Goal: Find specific page/section: Find specific page/section

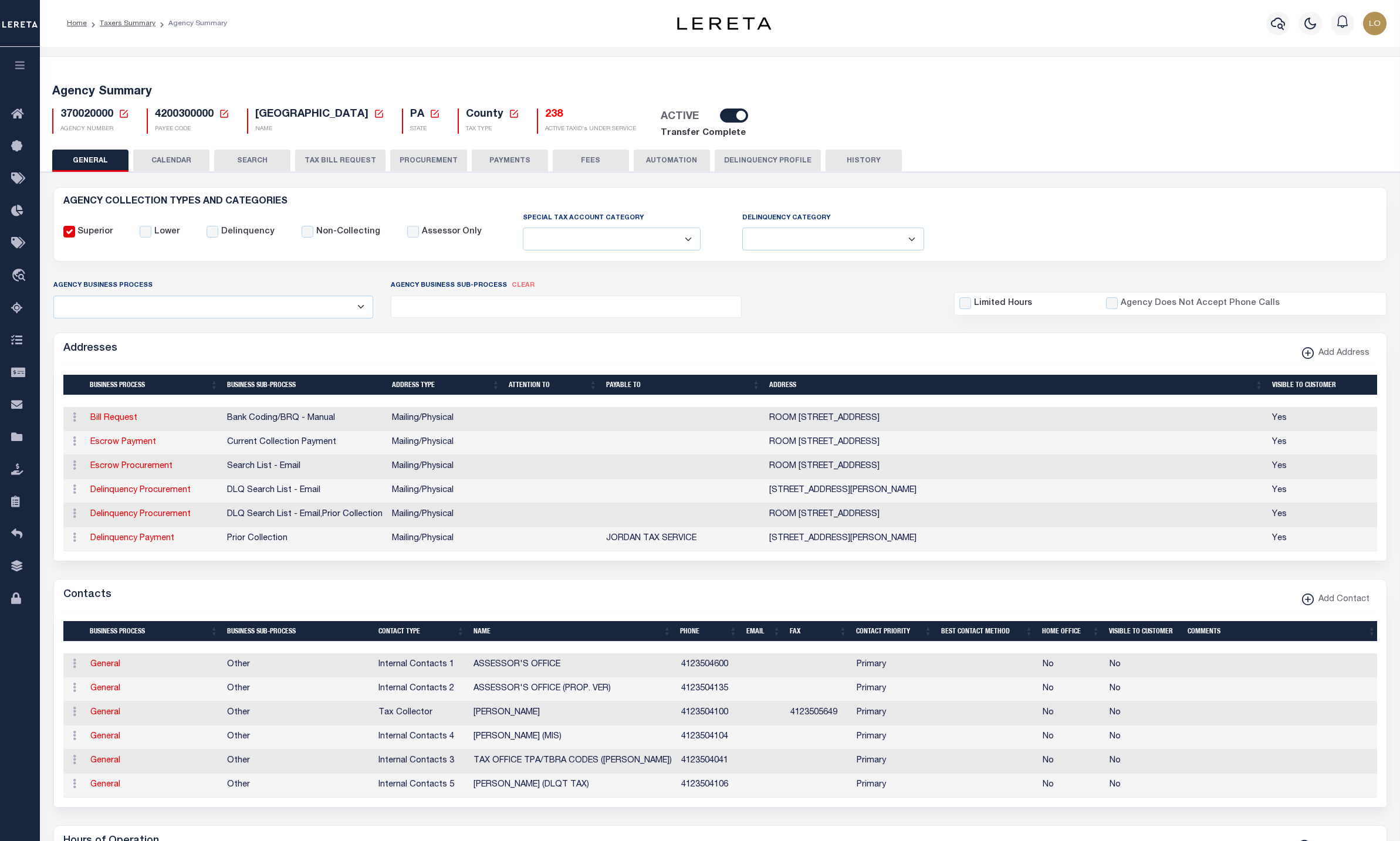
select select
click at [596, 154] on button "FEES" at bounding box center [591, 160] width 76 height 22
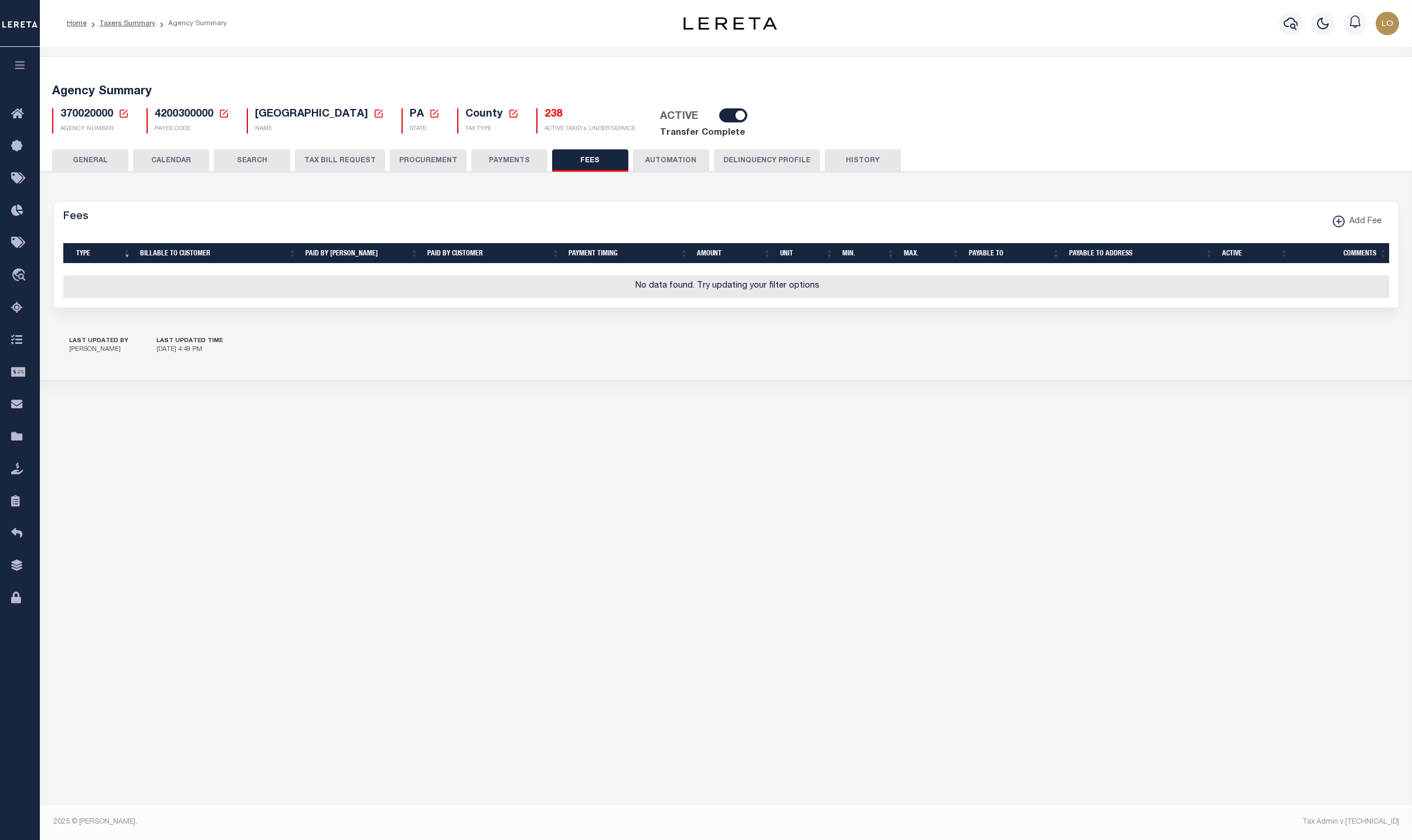
drag, startPoint x: 168, startPoint y: 163, endPoint x: 247, endPoint y: 165, distance: 79.0
click at [168, 163] on button "CALENDAR" at bounding box center [171, 160] width 76 height 22
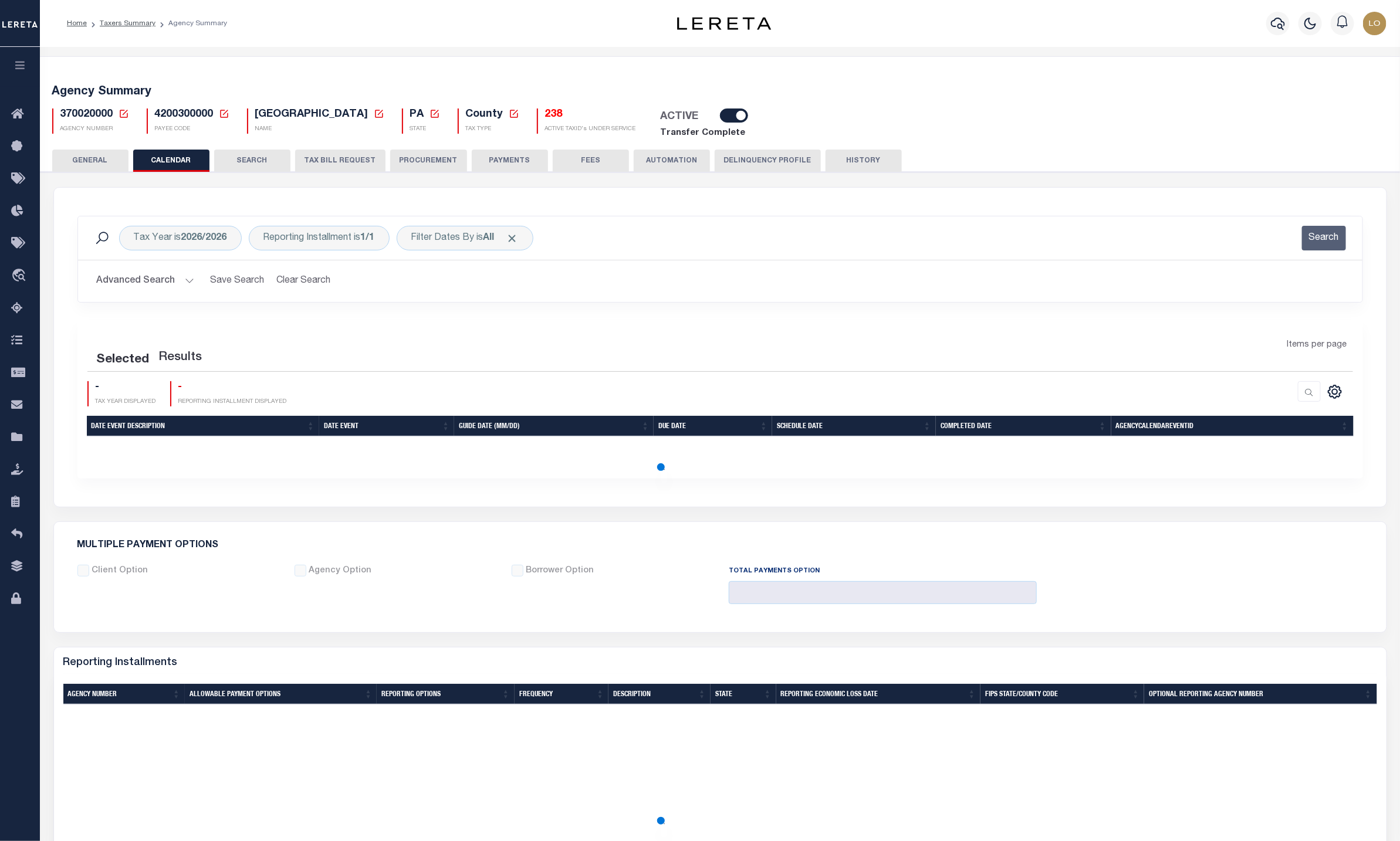
click at [250, 165] on button "SEARCH" at bounding box center [252, 160] width 76 height 22
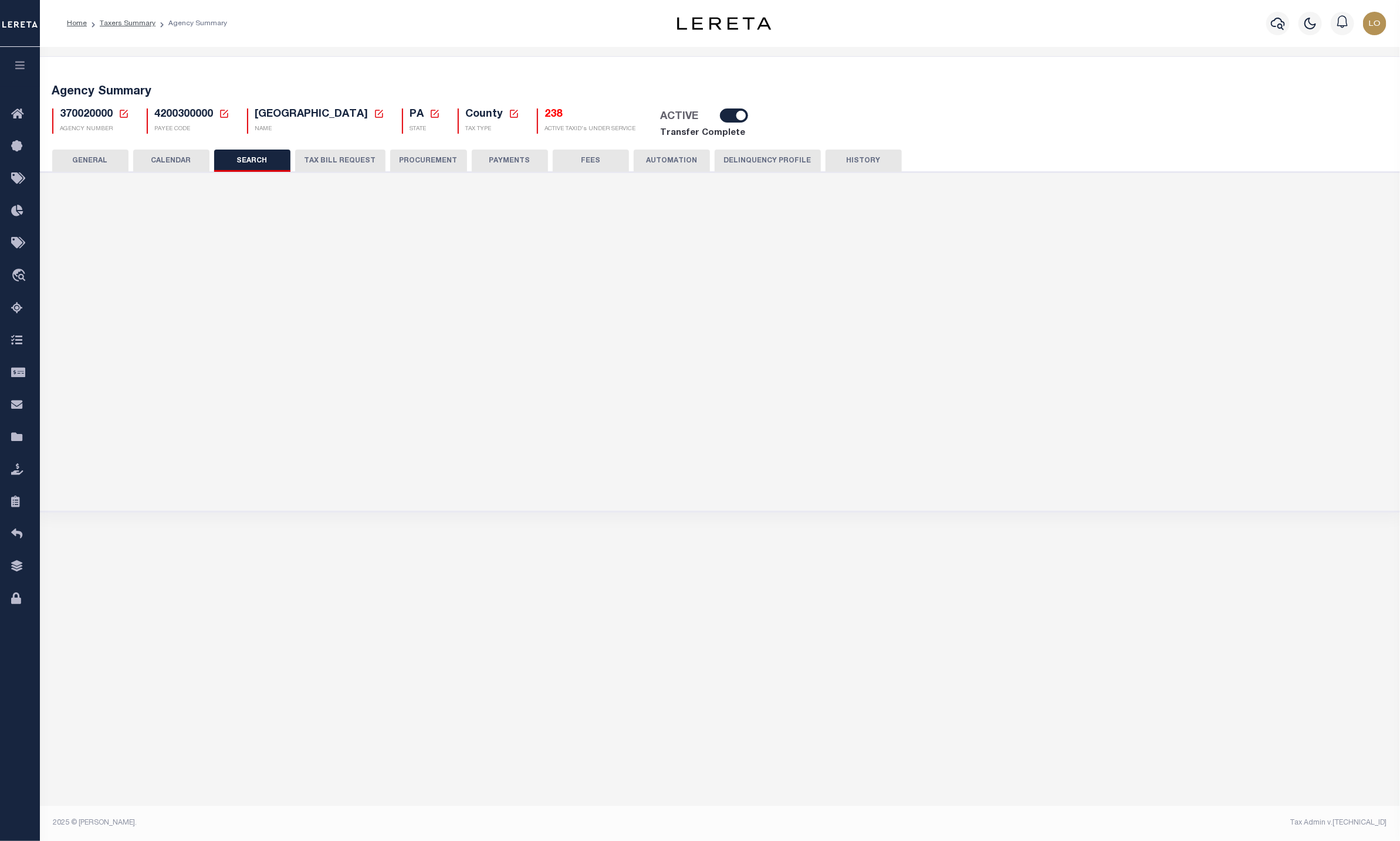
checkbox input "false"
type input "10000"
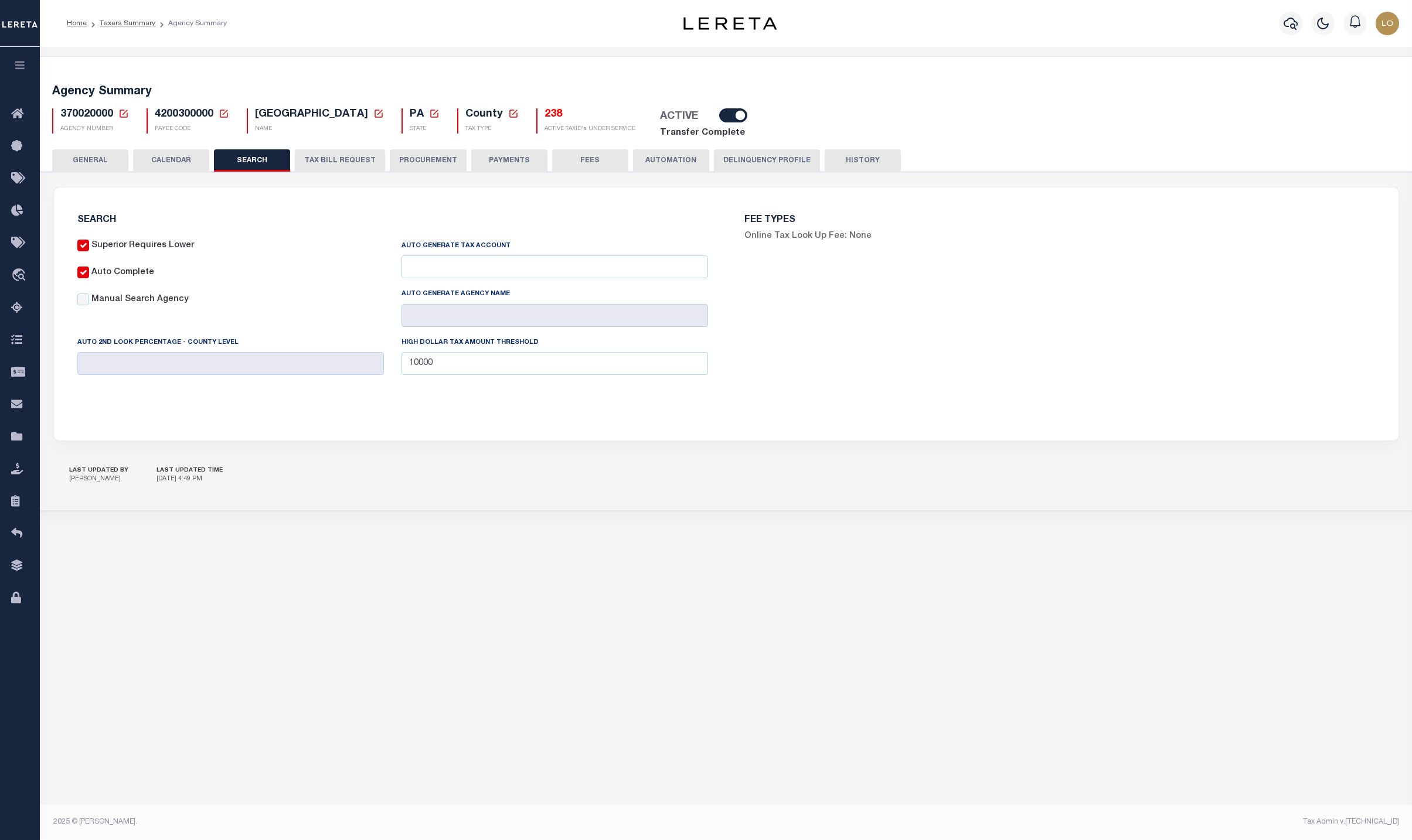
click at [355, 169] on button "TAX BILL REQUEST" at bounding box center [340, 160] width 90 height 22
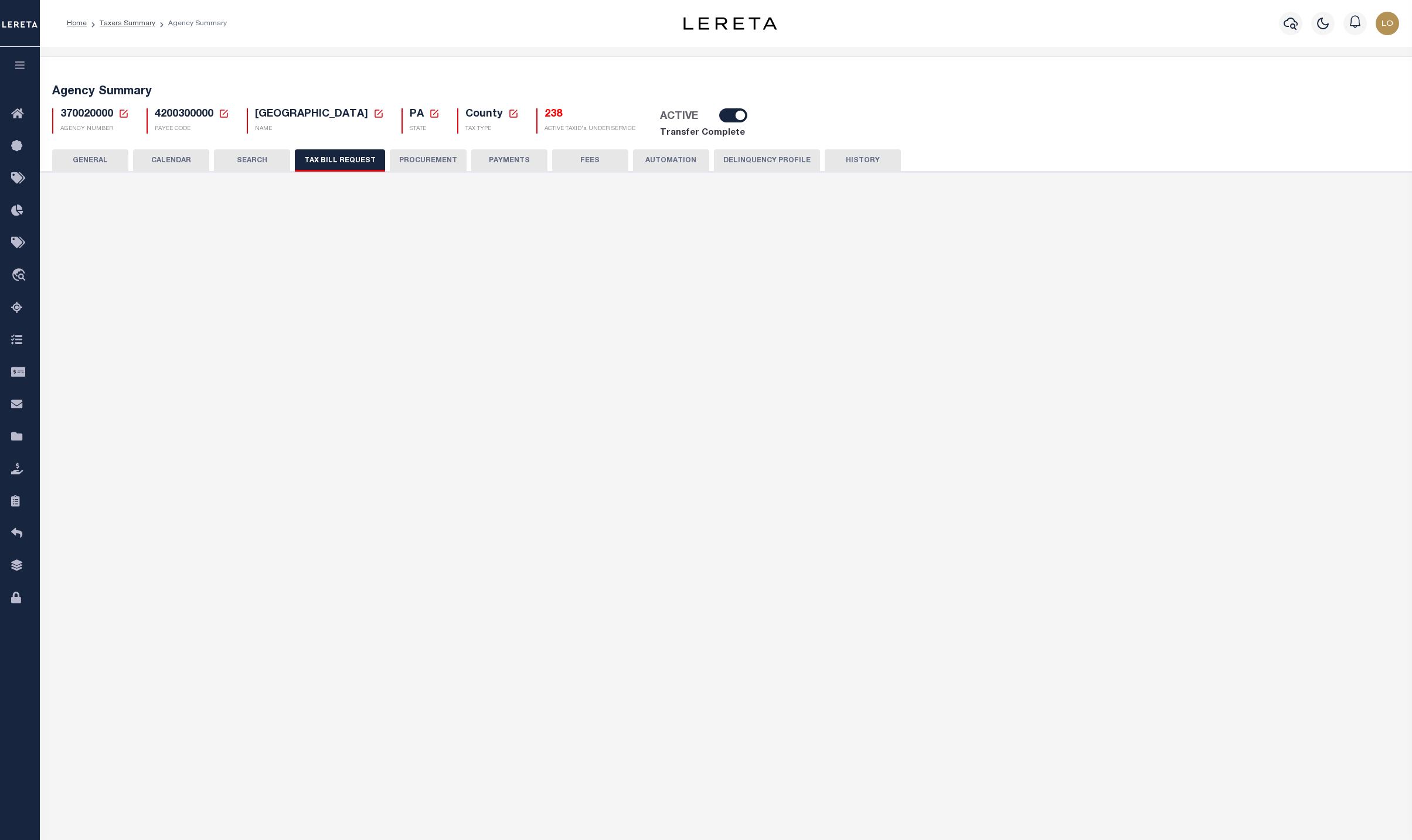
select select "27"
select select "22"
select select "true"
select select "10"
select select "1"
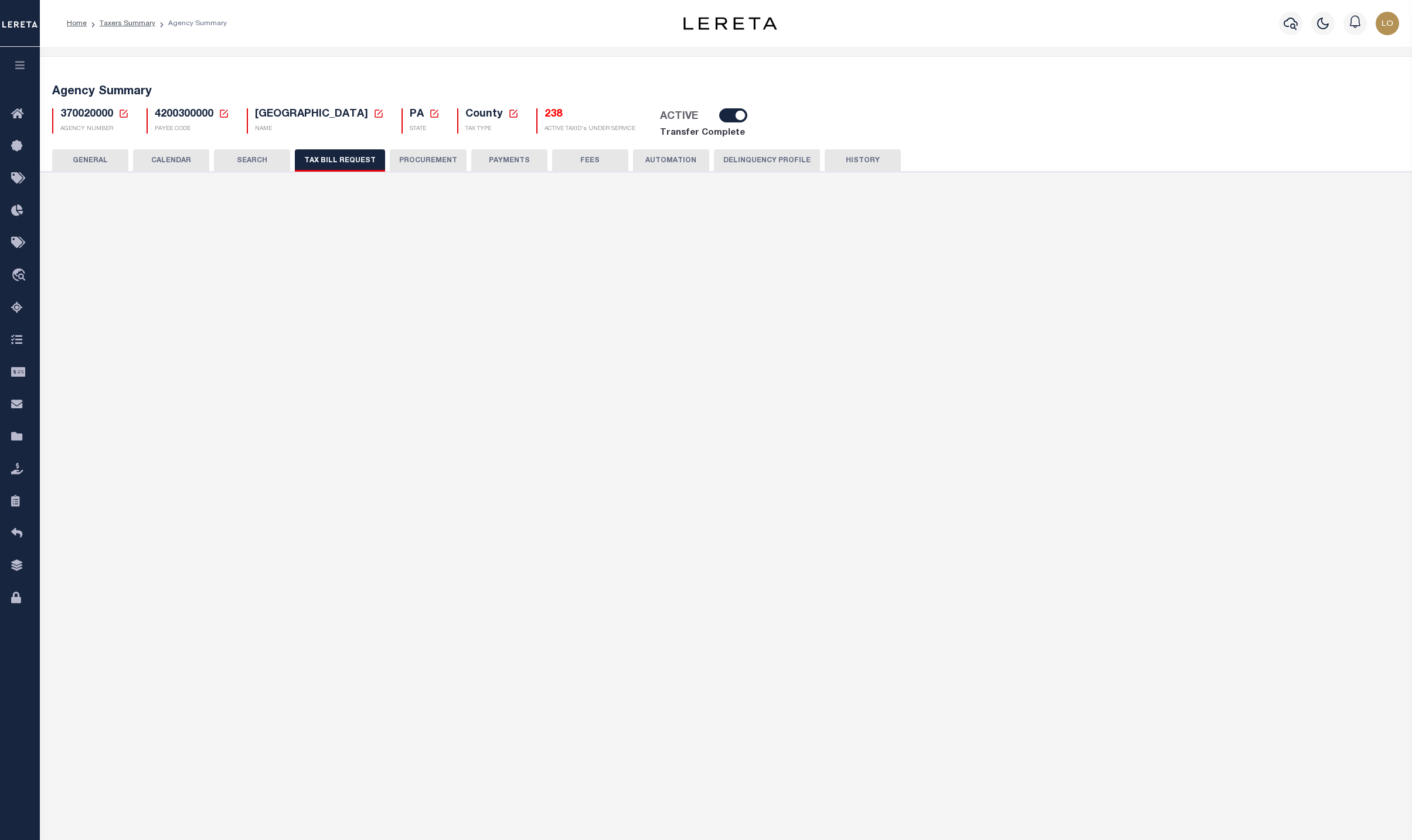
type input "169"
select select
type input "50"
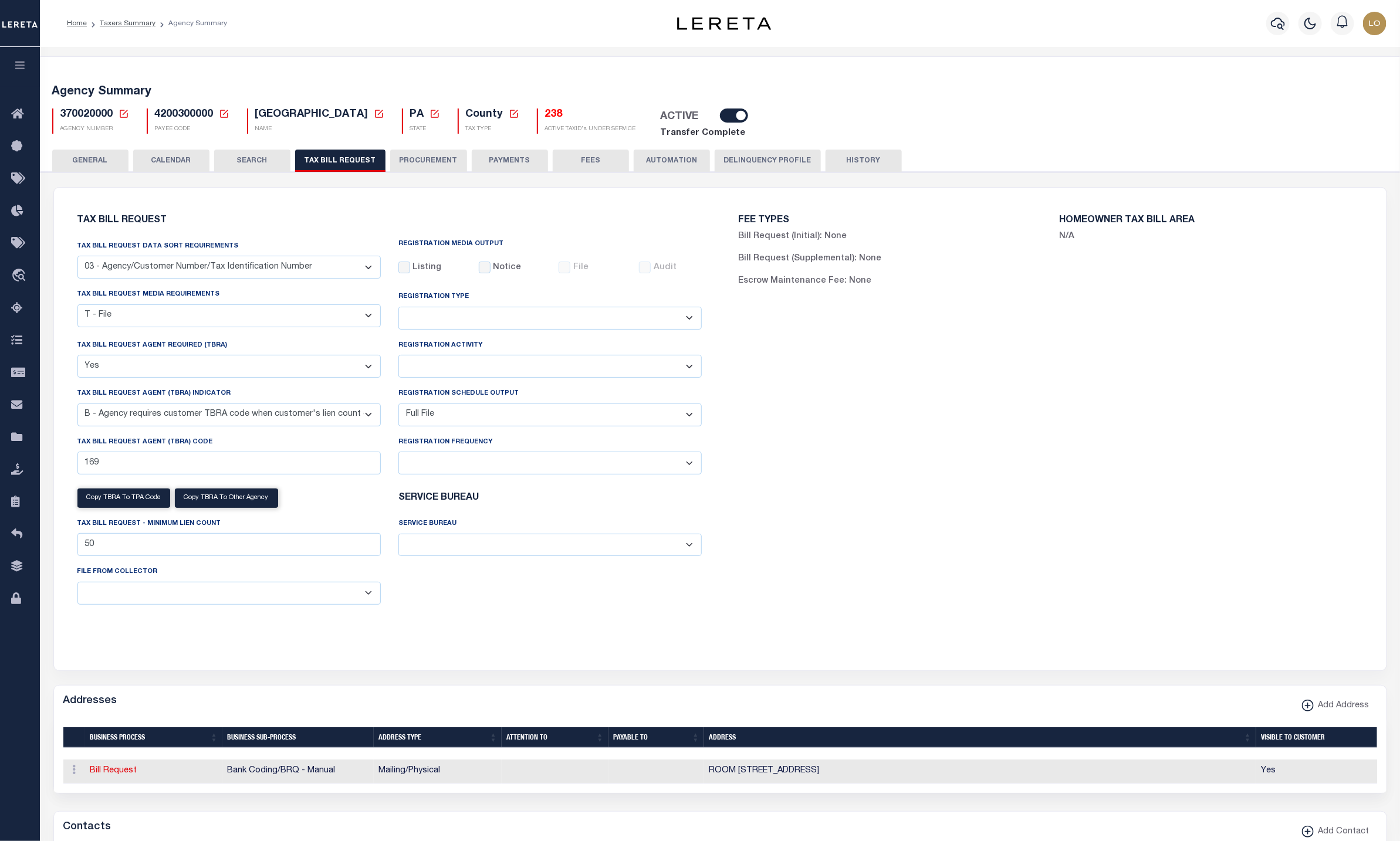
click at [432, 153] on button "PROCUREMENT" at bounding box center [429, 160] width 77 height 22
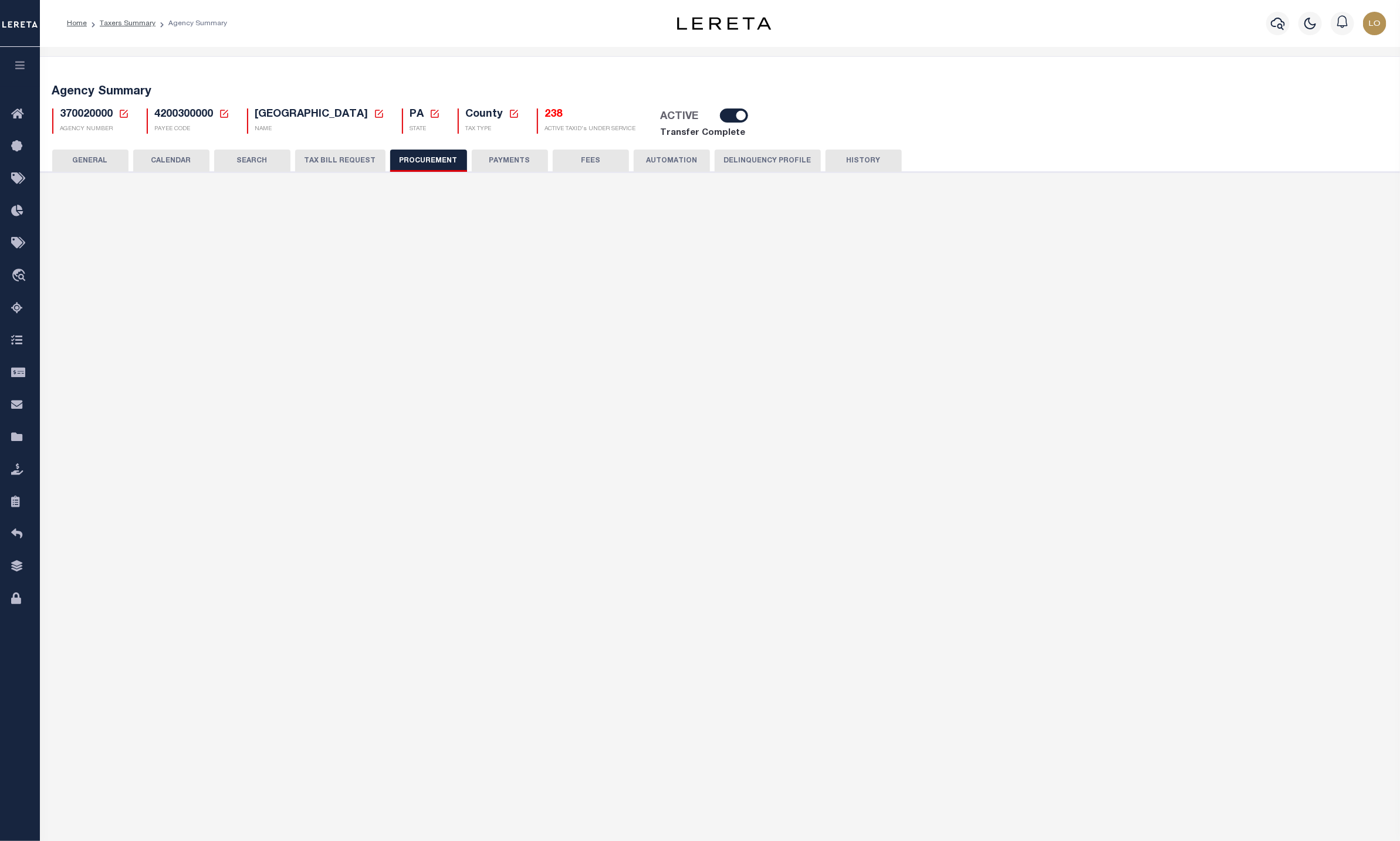
type input "$10,000"
select select "1"
select select "3"
checkbox input "true"
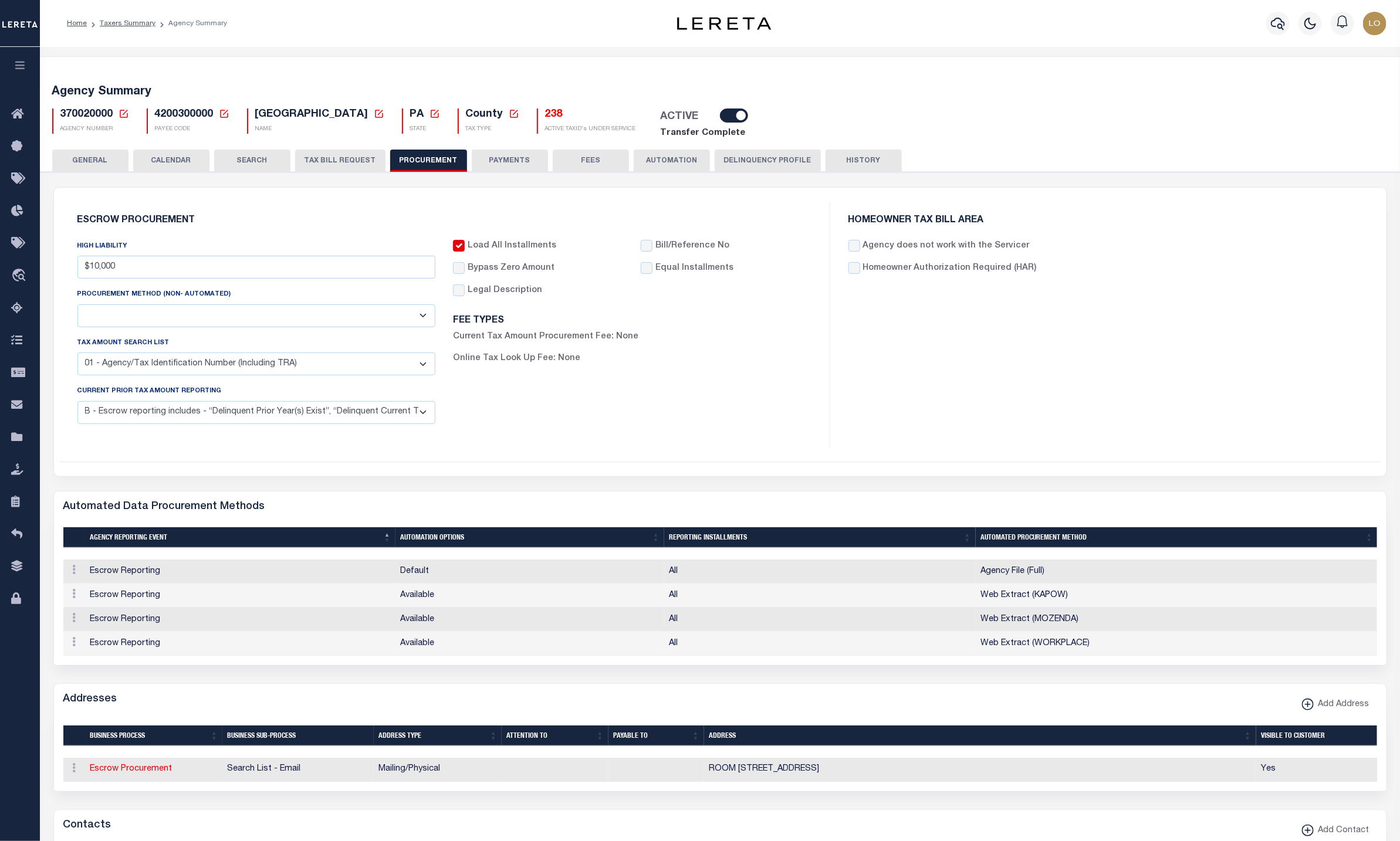
click at [506, 164] on button "PAYMENTS" at bounding box center [510, 160] width 76 height 22
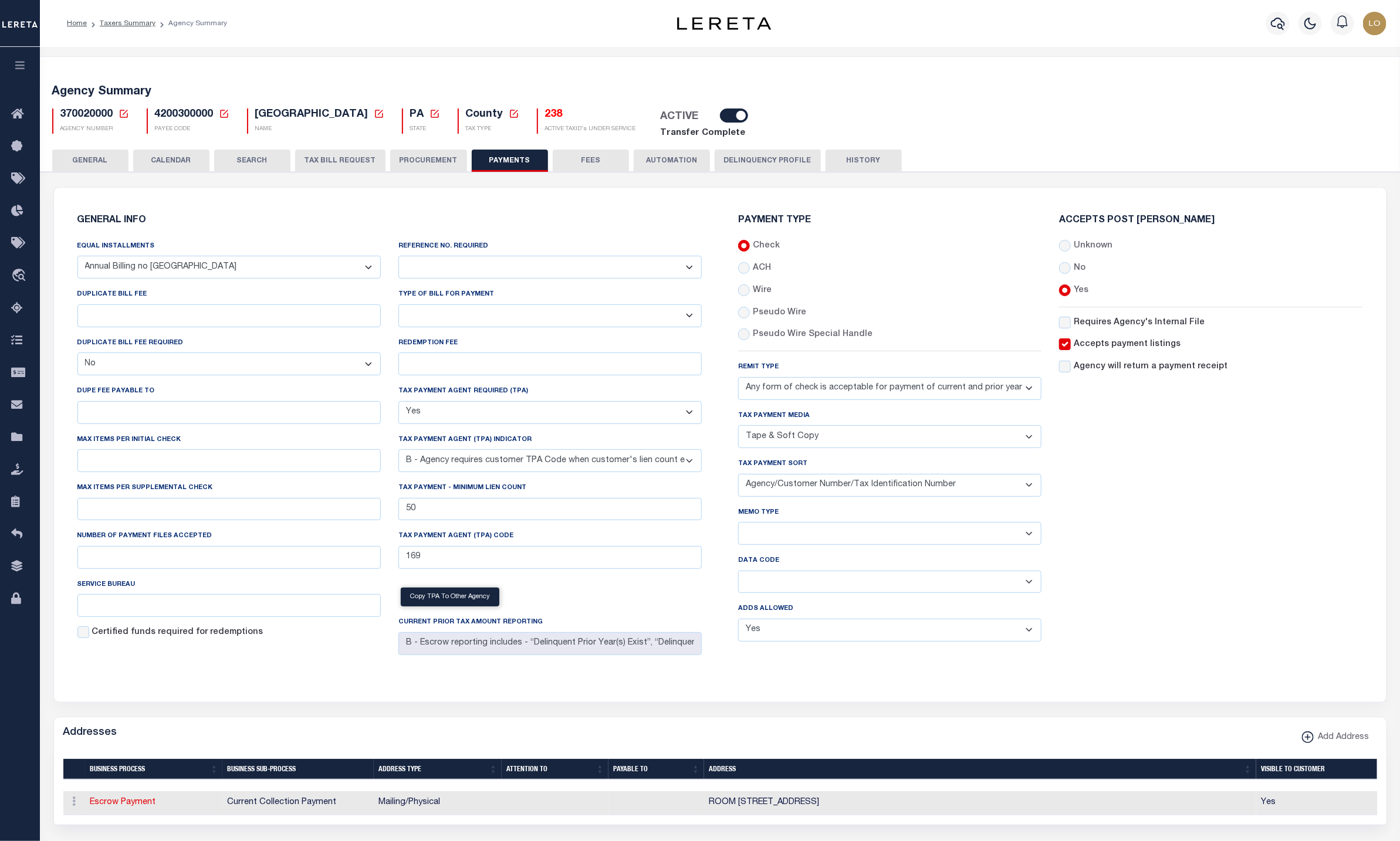
click at [584, 166] on button "FEES" at bounding box center [591, 160] width 76 height 22
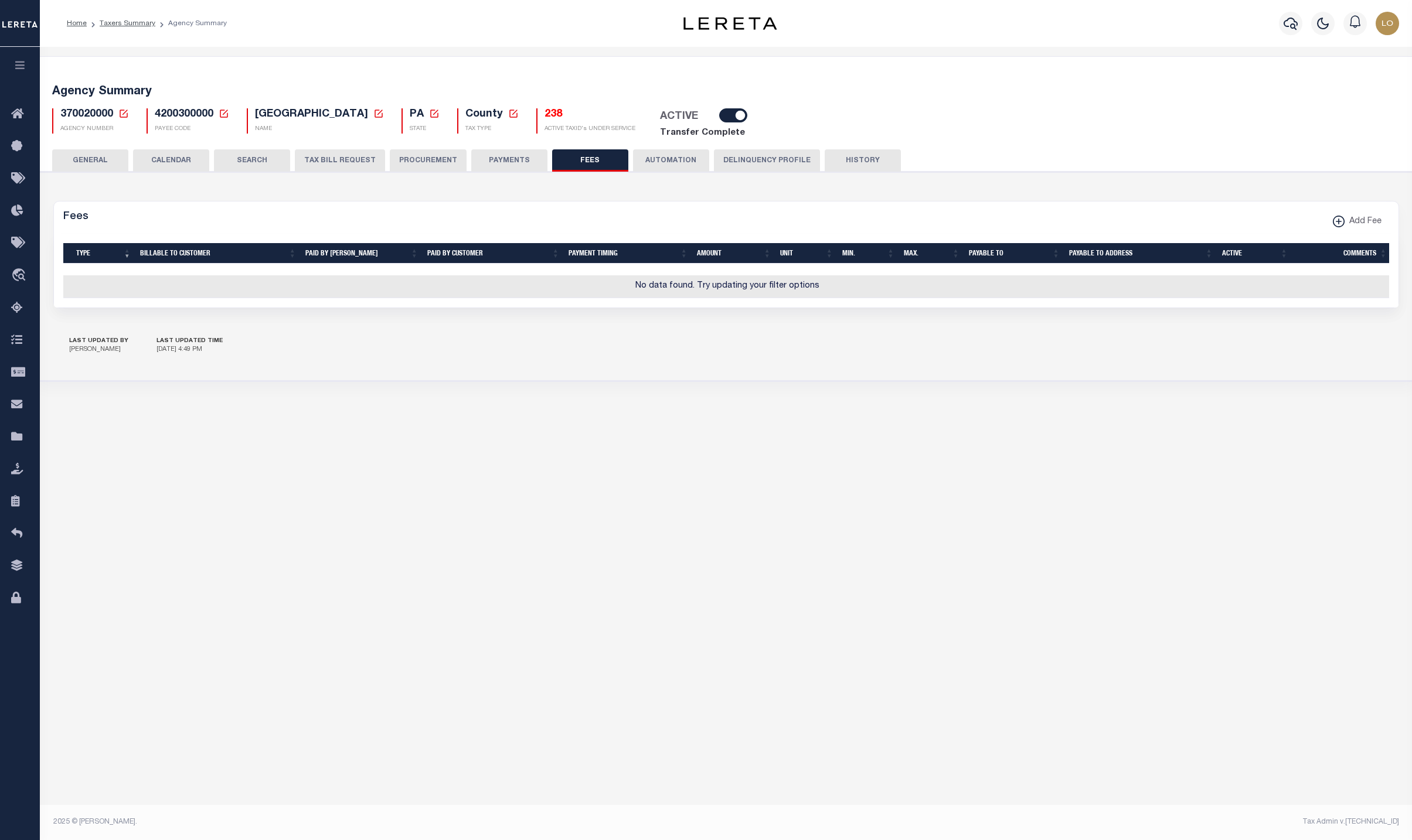
click at [672, 162] on button "AUTOMATION" at bounding box center [671, 160] width 76 height 22
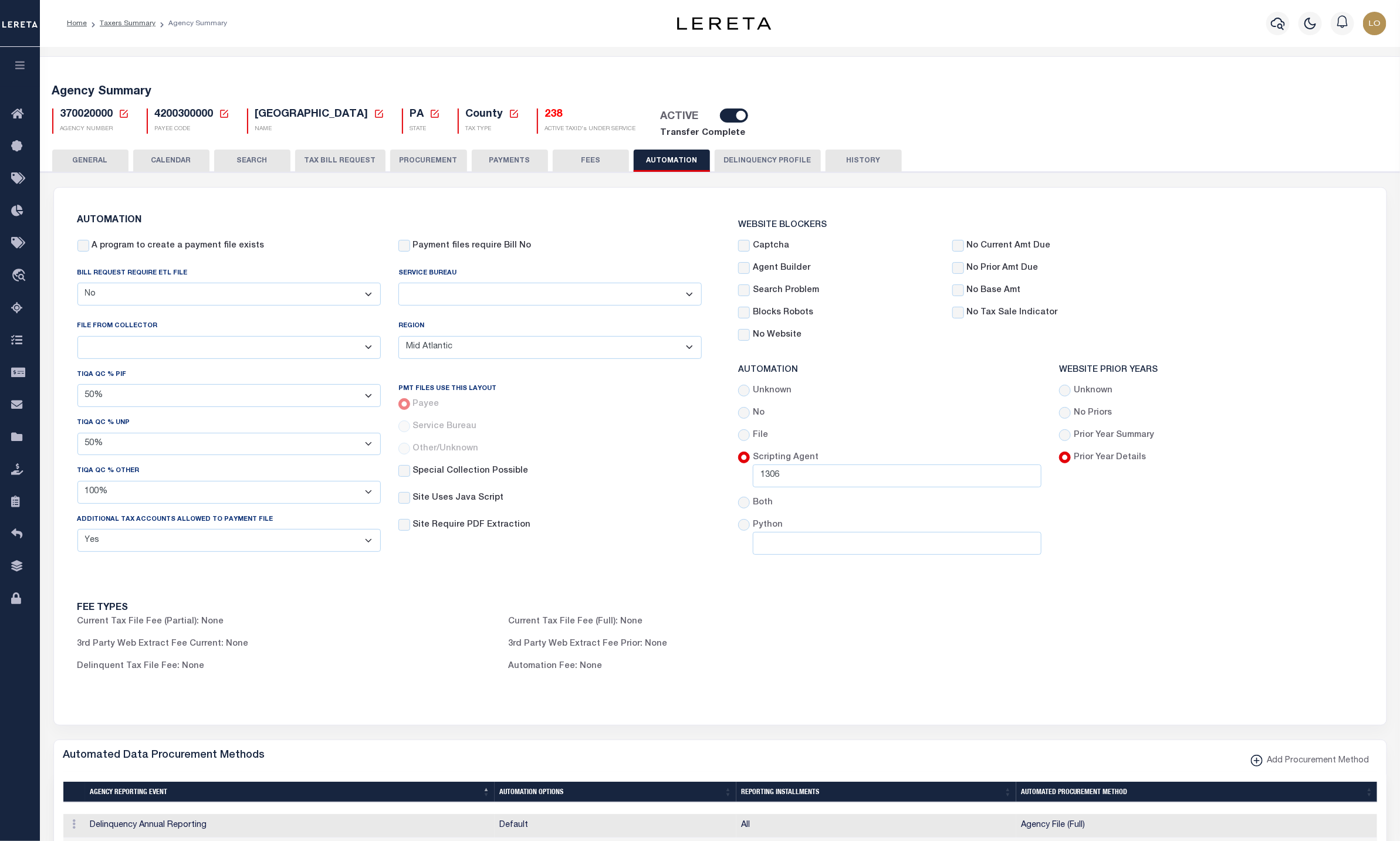
click at [749, 162] on button "Delinquency Profile" at bounding box center [768, 160] width 106 height 22
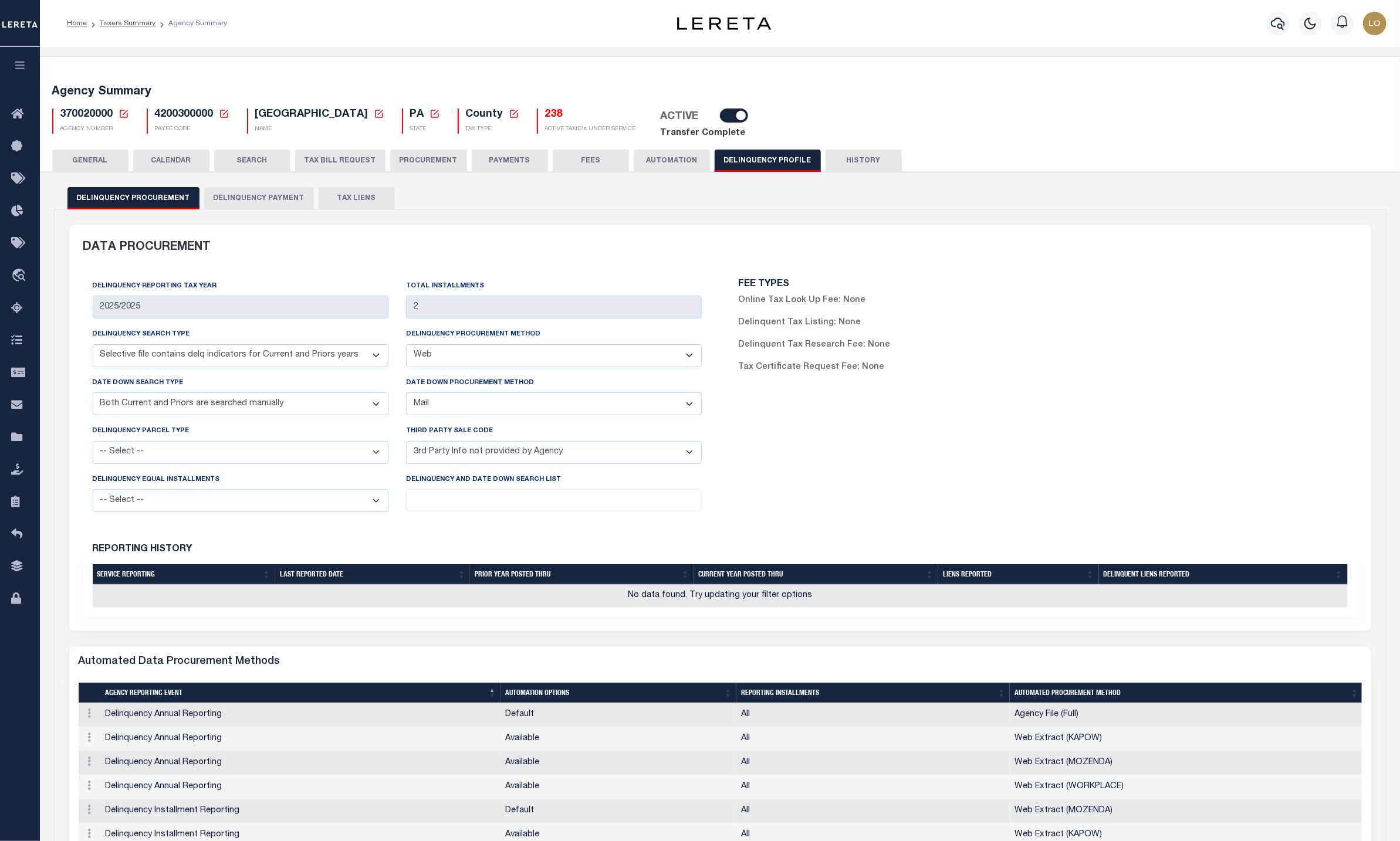
click at [232, 198] on button "Delinquency Payment" at bounding box center [259, 198] width 110 height 22
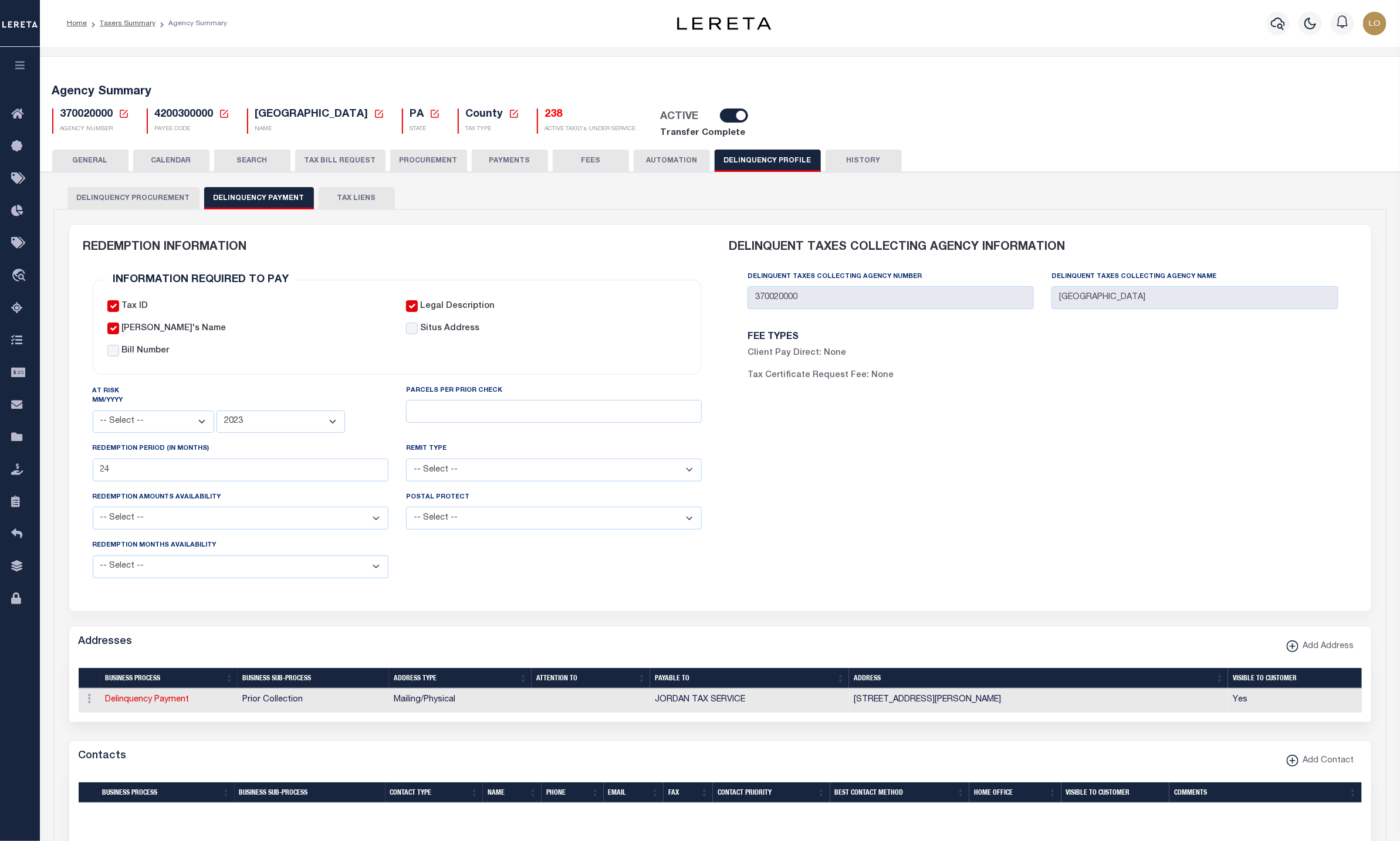
click at [356, 200] on button "TAX LIENS" at bounding box center [356, 198] width 76 height 22
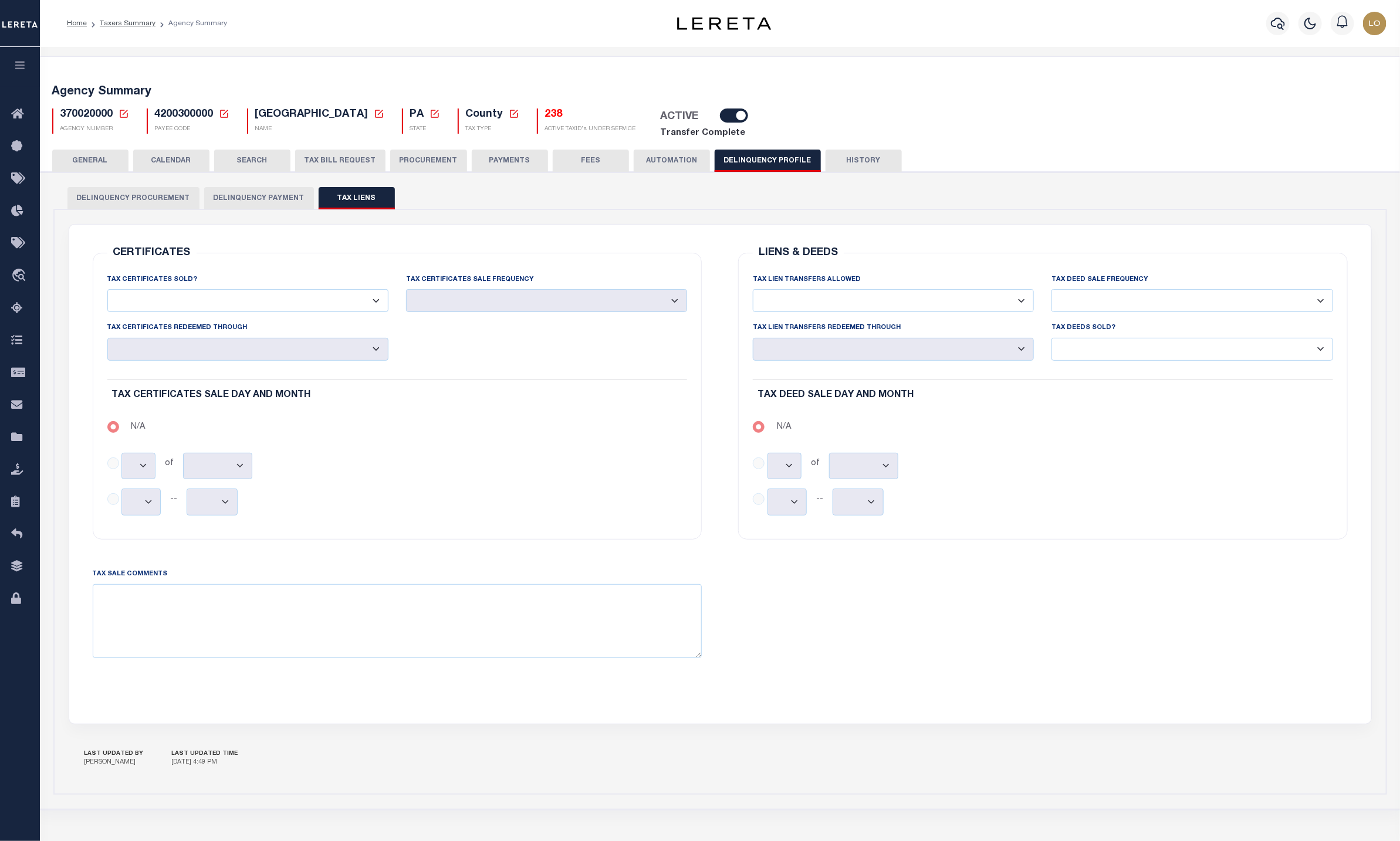
click at [95, 155] on button "GENERAL" at bounding box center [90, 160] width 76 height 22
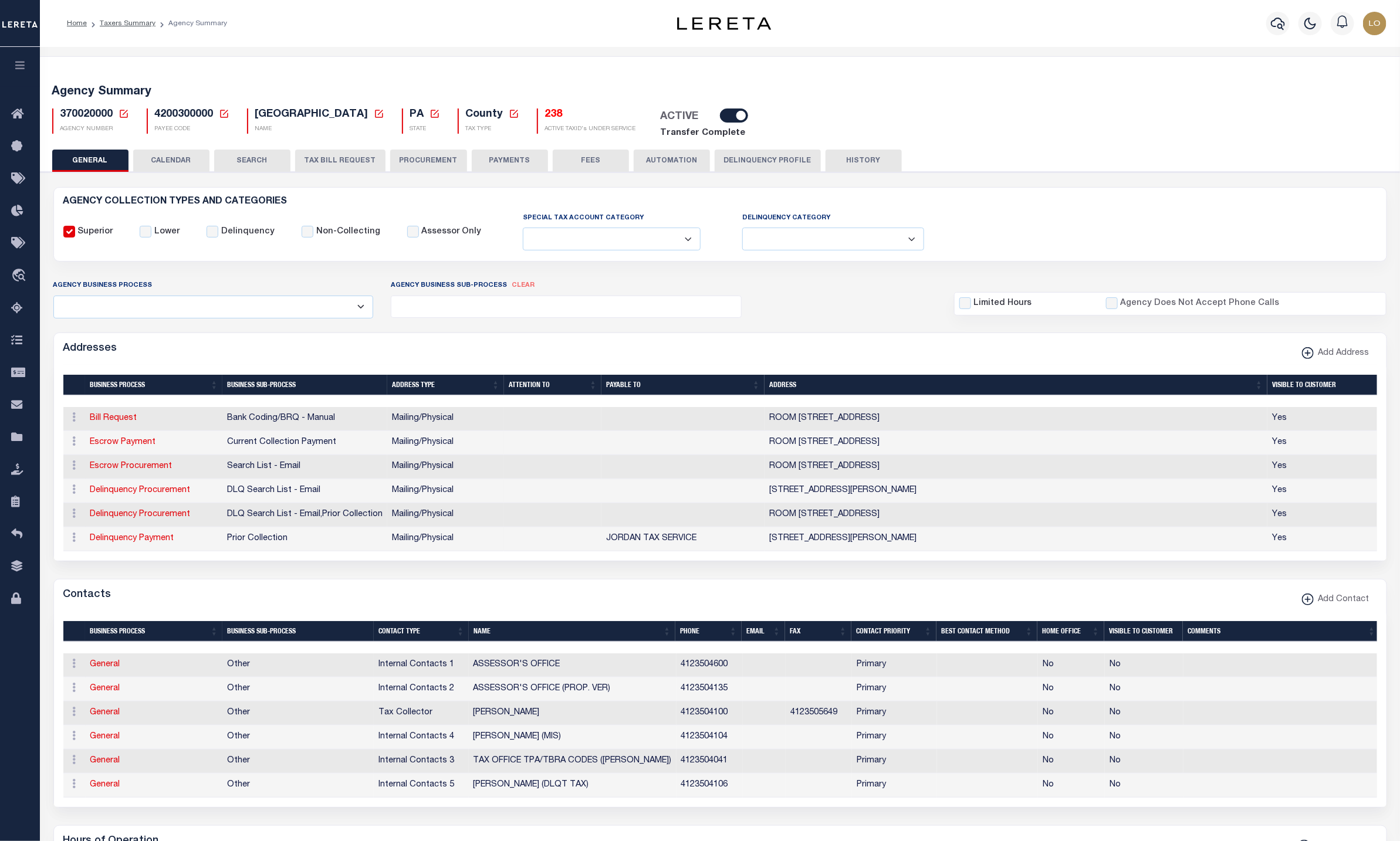
click at [161, 164] on button "CALENDAR" at bounding box center [171, 160] width 76 height 22
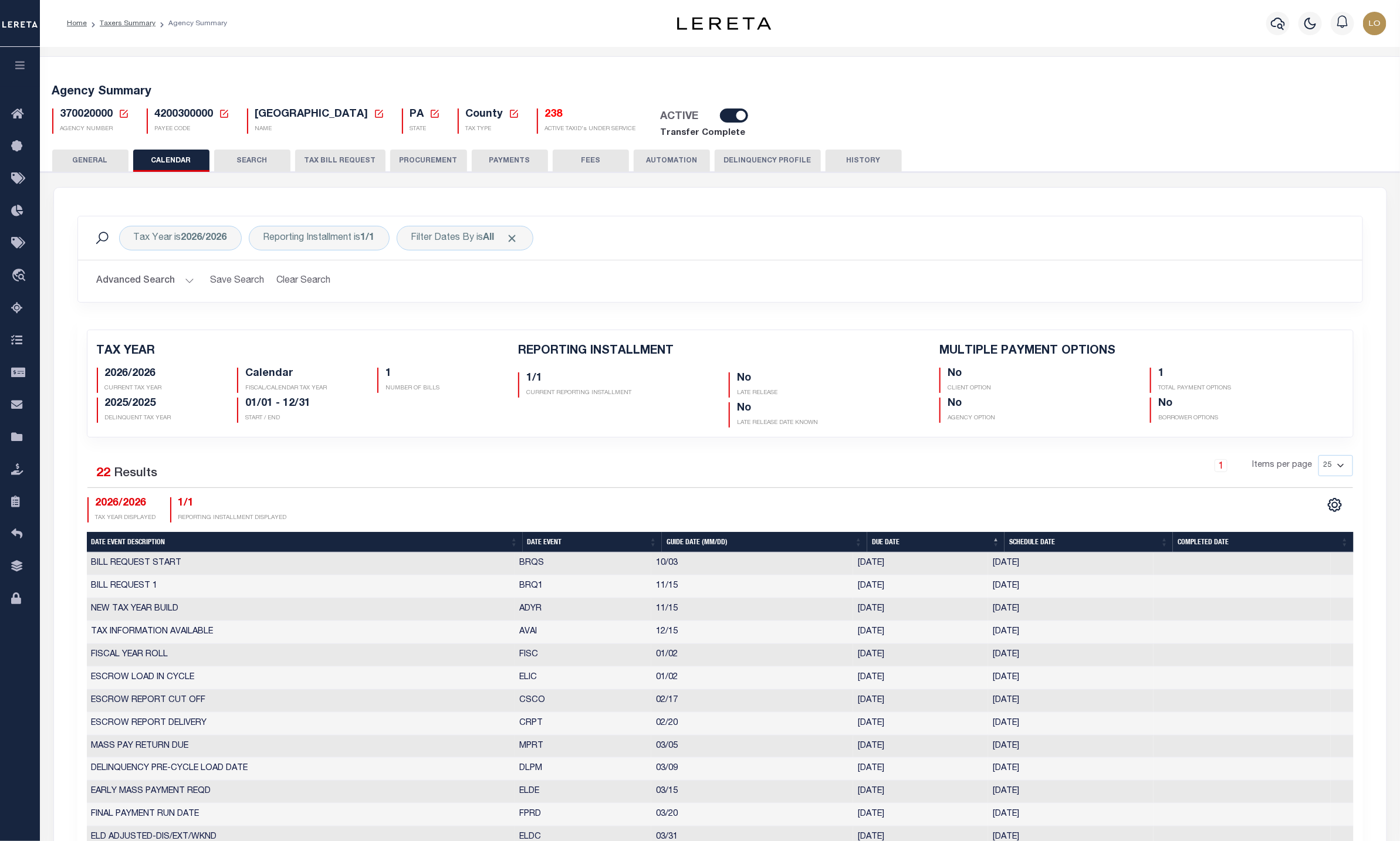
click at [268, 162] on button "SEARCH" at bounding box center [252, 160] width 76 height 22
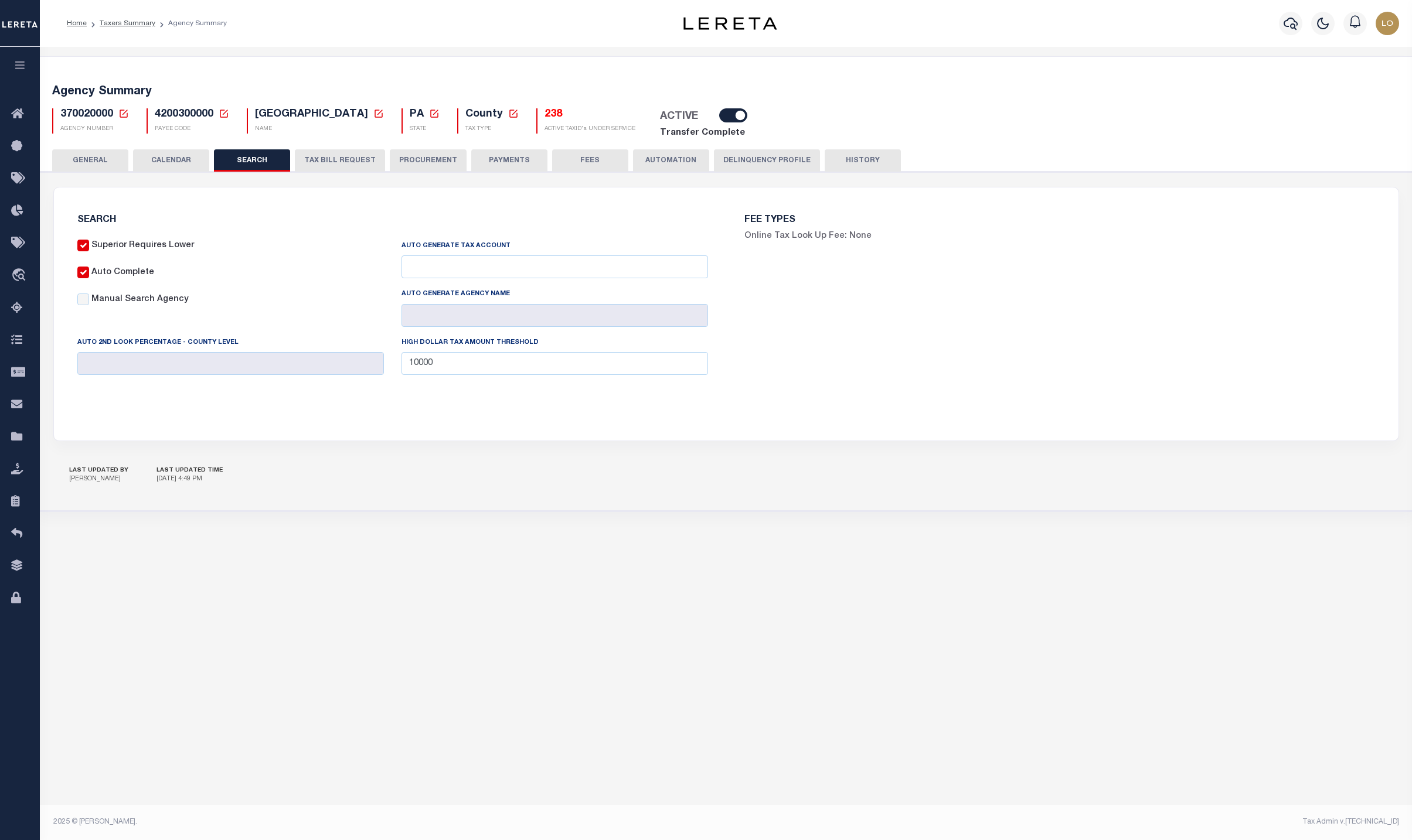
click at [345, 154] on button "TAX BILL REQUEST" at bounding box center [340, 160] width 90 height 22
